Goal: Navigation & Orientation: Find specific page/section

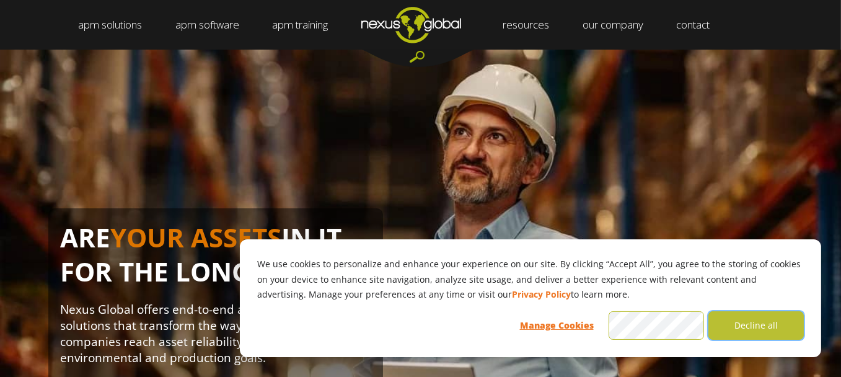
click at [766, 320] on button "Decline all" at bounding box center [755, 325] width 95 height 28
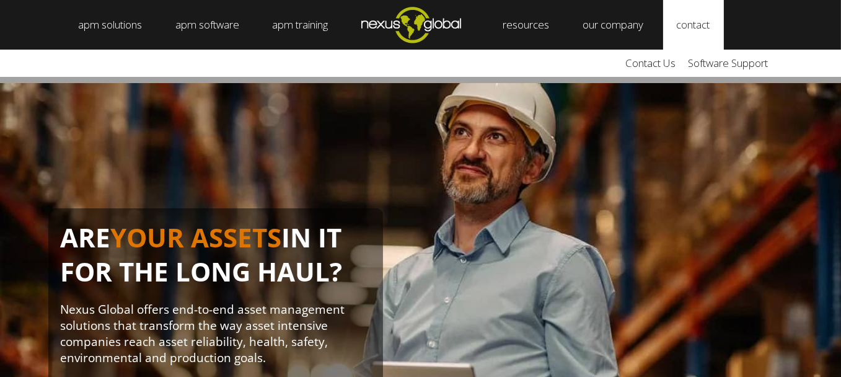
click at [716, 25] on link "contact" at bounding box center [693, 25] width 61 height 50
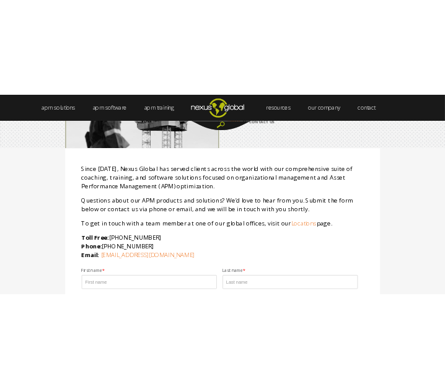
scroll to position [81, 0]
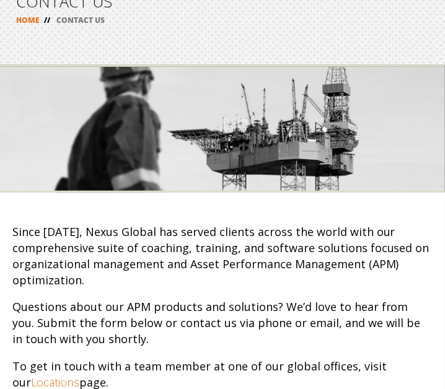
click at [297, 157] on div at bounding box center [222, 129] width 445 height 128
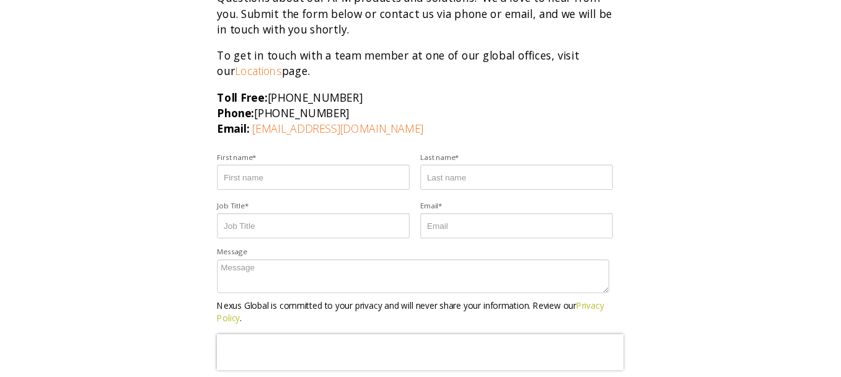
scroll to position [421, 0]
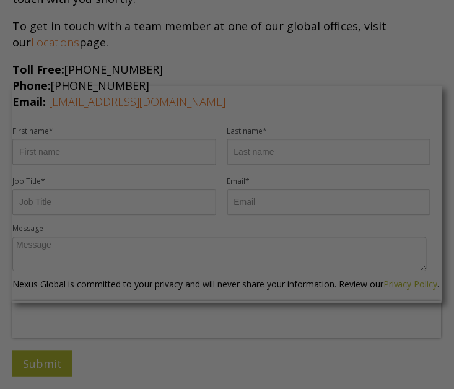
click at [347, 71] on div at bounding box center [229, 196] width 458 height 393
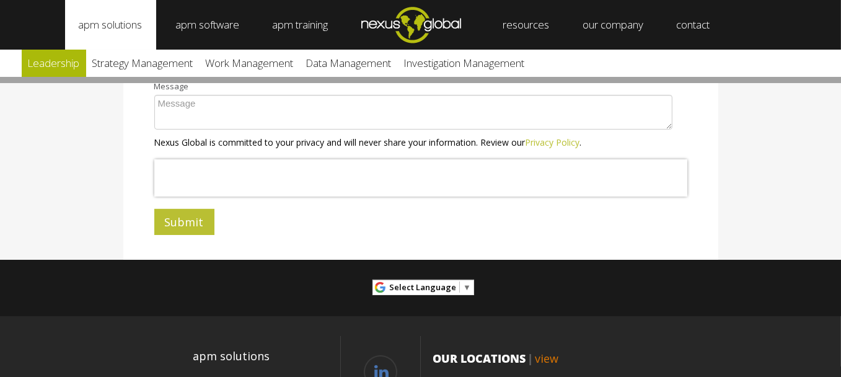
click at [58, 63] on link "Leadership" at bounding box center [54, 63] width 64 height 27
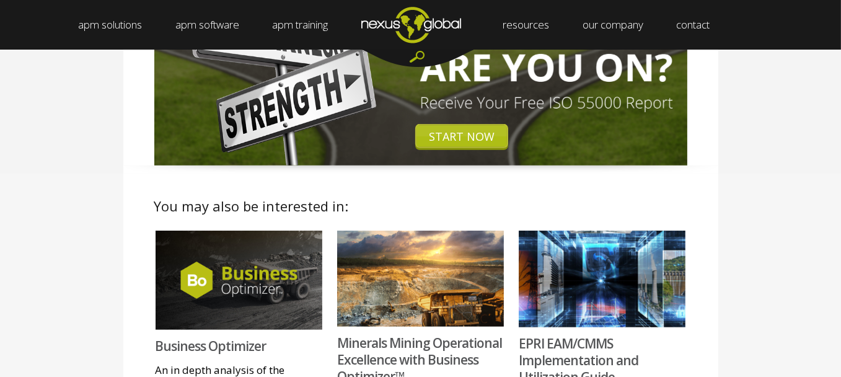
scroll to position [243, 0]
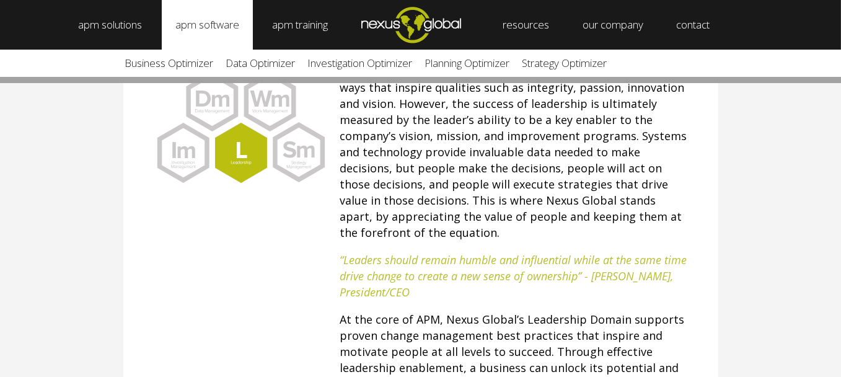
click at [208, 30] on link "apm software" at bounding box center [207, 25] width 91 height 50
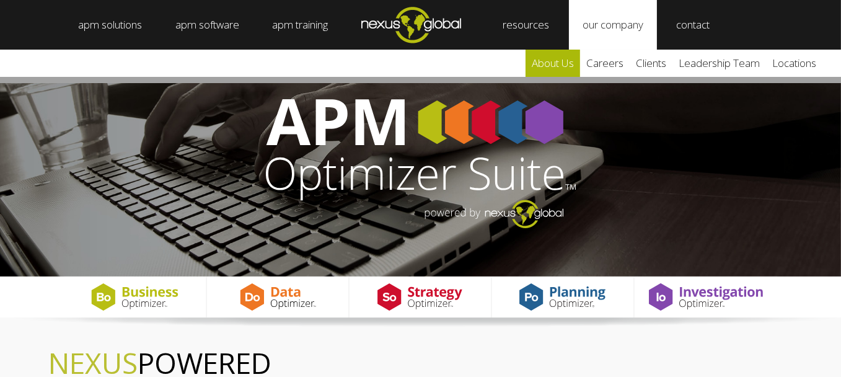
click at [563, 61] on link "about us" at bounding box center [552, 63] width 55 height 27
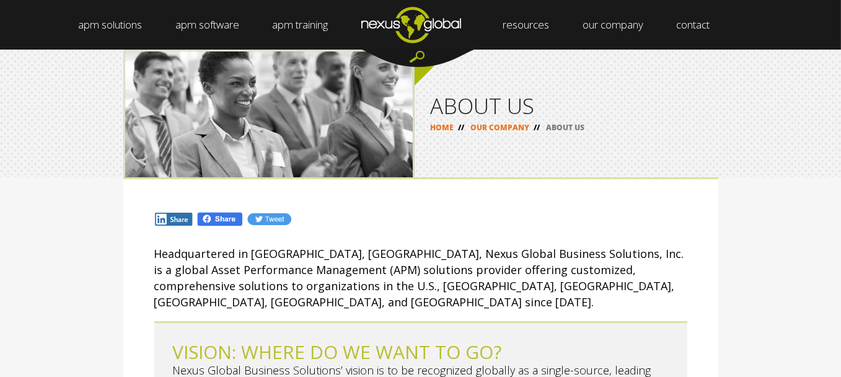
click at [840, 49] on html "apm solutions + Leadership Strategy Management Work Management Data Management …" at bounding box center [420, 188] width 841 height 377
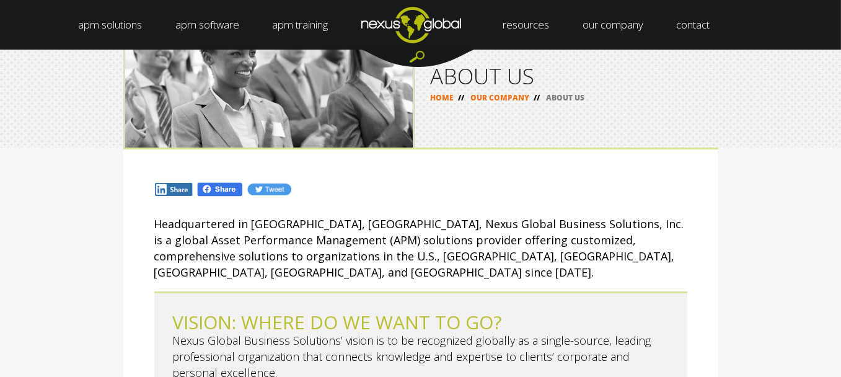
scroll to position [19, 0]
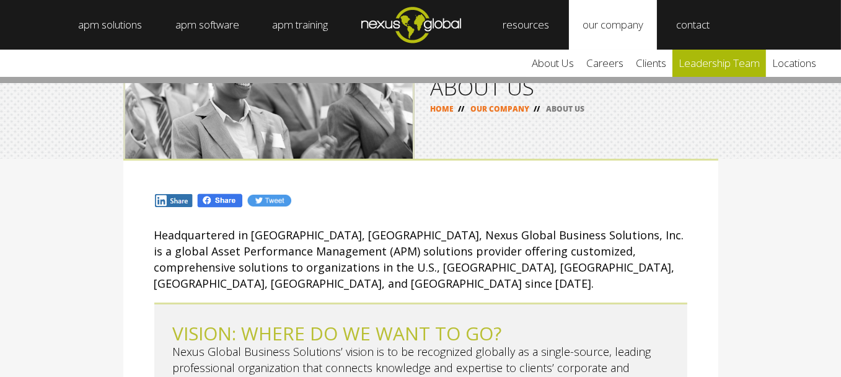
click at [698, 66] on link "leadership team" at bounding box center [719, 63] width 94 height 27
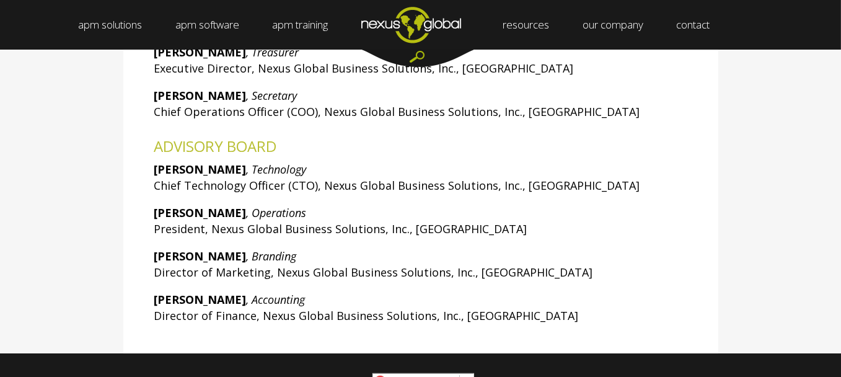
scroll to position [428, 0]
